Goal: Task Accomplishment & Management: Manage account settings

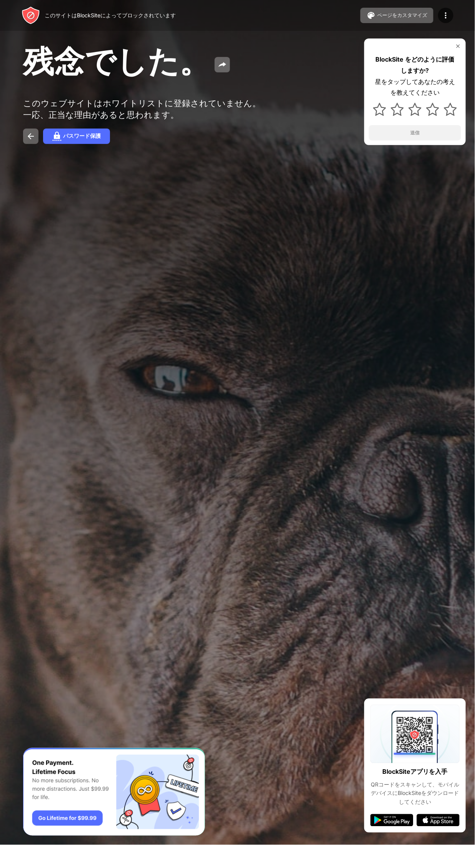
click at [456, 46] on img at bounding box center [458, 46] width 6 height 6
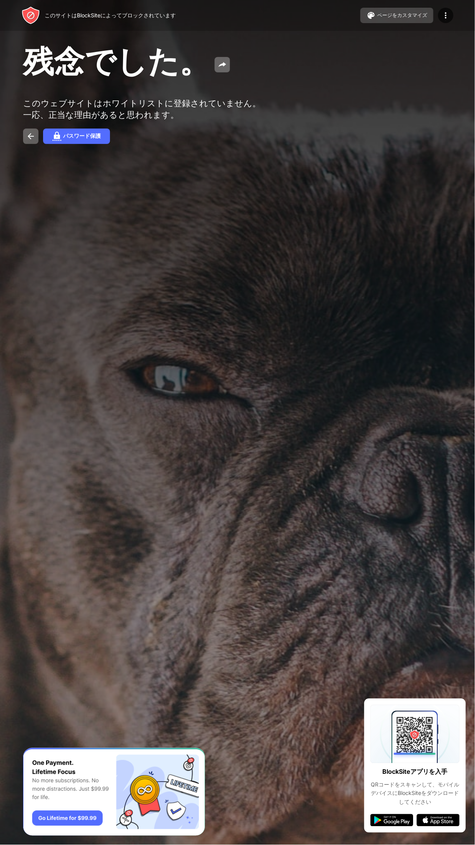
click at [408, 15] on font "ページをカスタマイズ" at bounding box center [403, 15] width 50 height 6
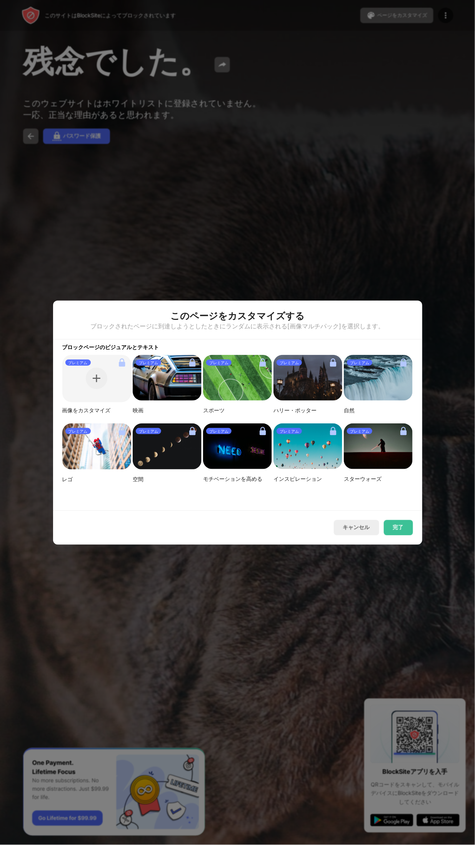
click at [444, 28] on div at bounding box center [237, 422] width 475 height 845
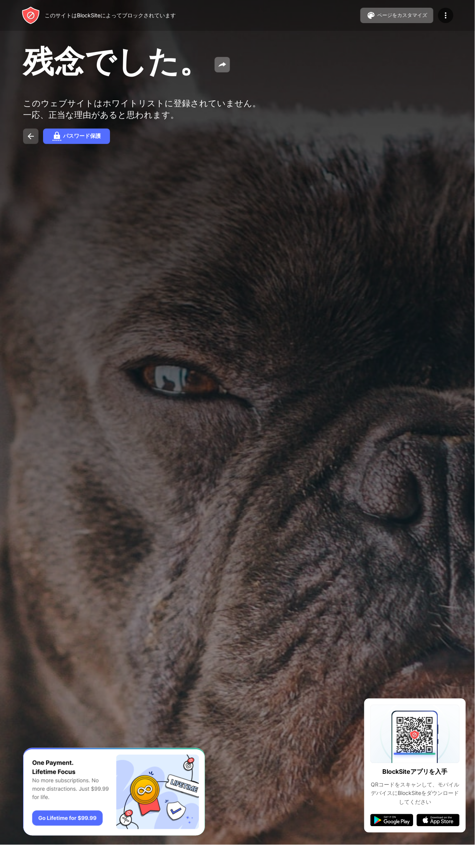
click at [28, 141] on img at bounding box center [30, 136] width 9 height 9
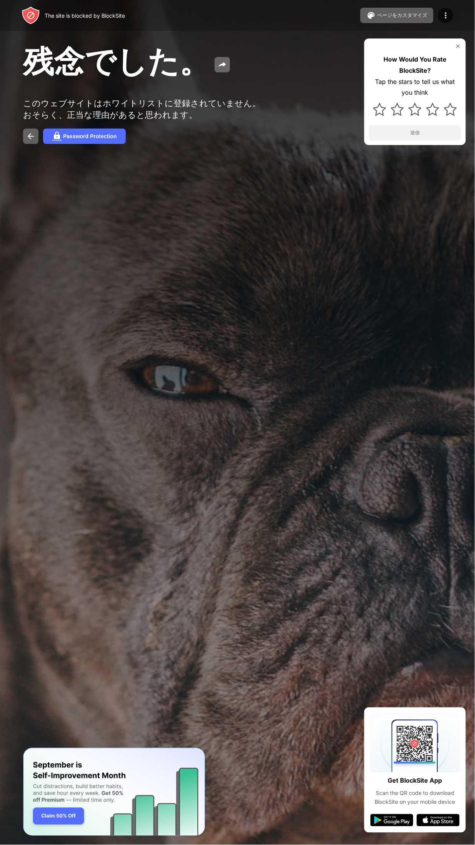
click at [456, 46] on img at bounding box center [458, 46] width 6 height 6
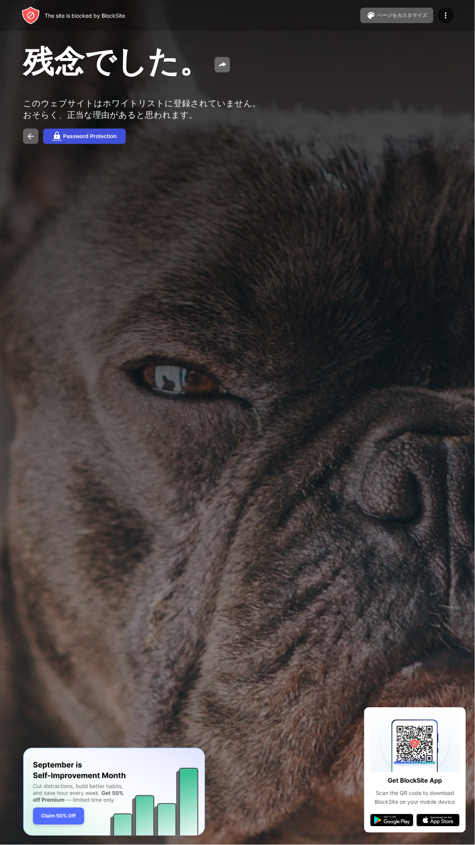
click at [107, 139] on div "Password Protection" at bounding box center [89, 136] width 53 height 6
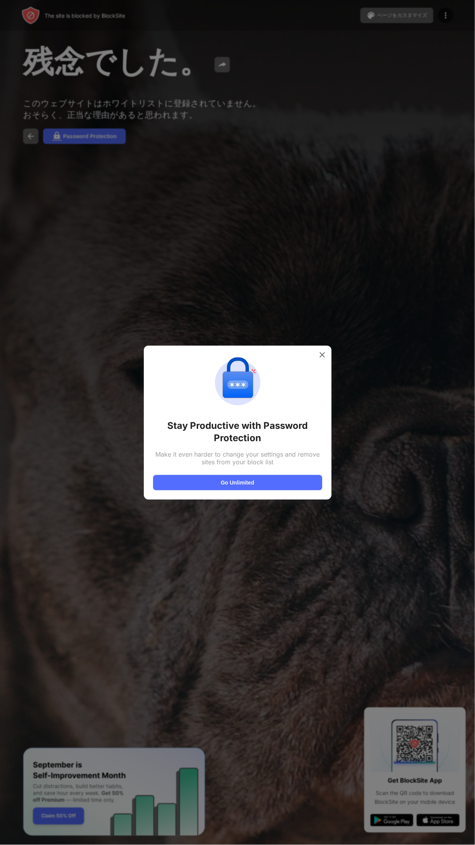
click at [320, 351] on img at bounding box center [323, 355] width 8 height 8
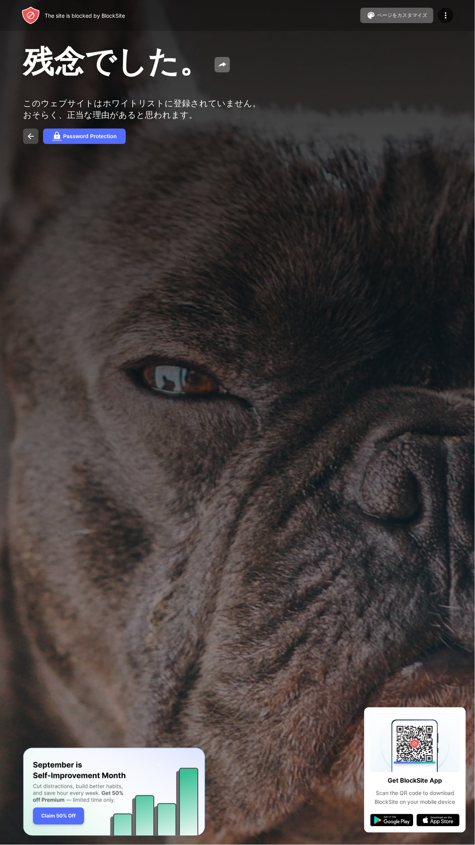
click at [31, 141] on img at bounding box center [30, 136] width 9 height 9
